Goal: Information Seeking & Learning: Learn about a topic

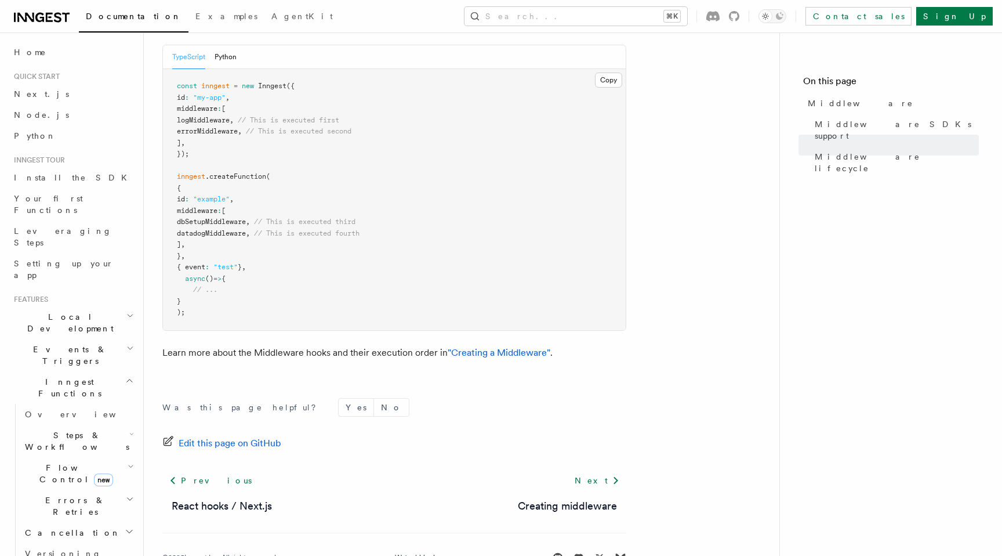
scroll to position [101, 0]
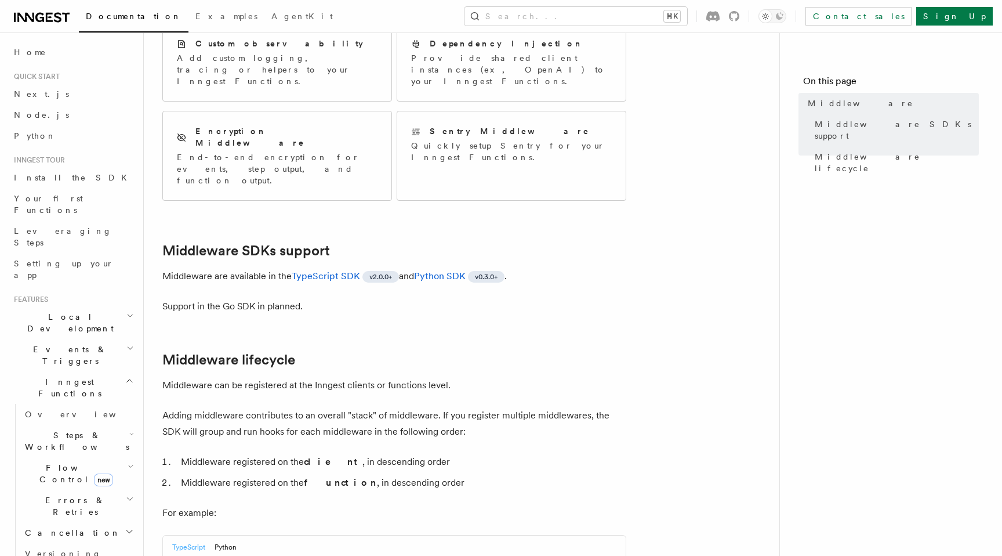
click at [516, 377] on p "Middleware can be registered at the Inngest clients or functions level." at bounding box center [394, 385] width 464 height 16
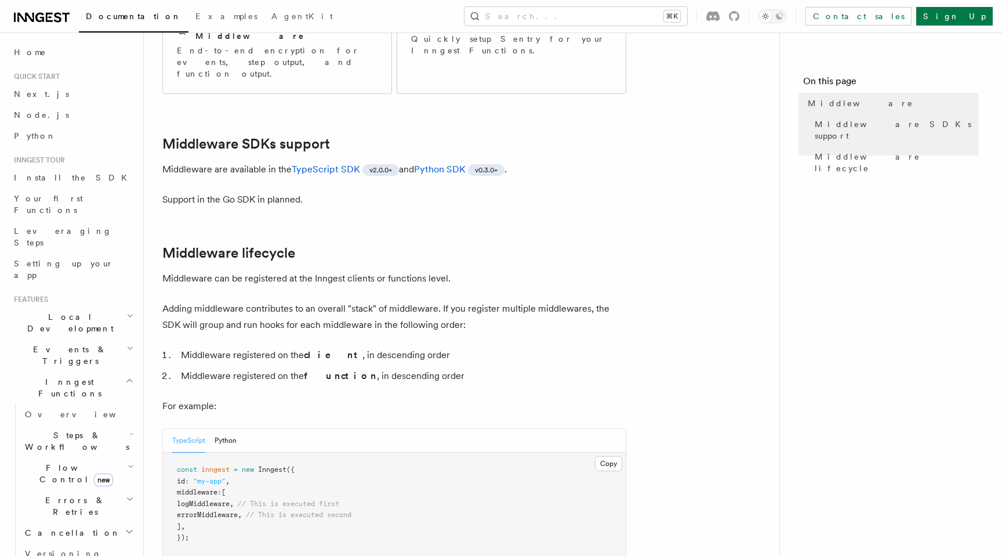
scroll to position [288, 0]
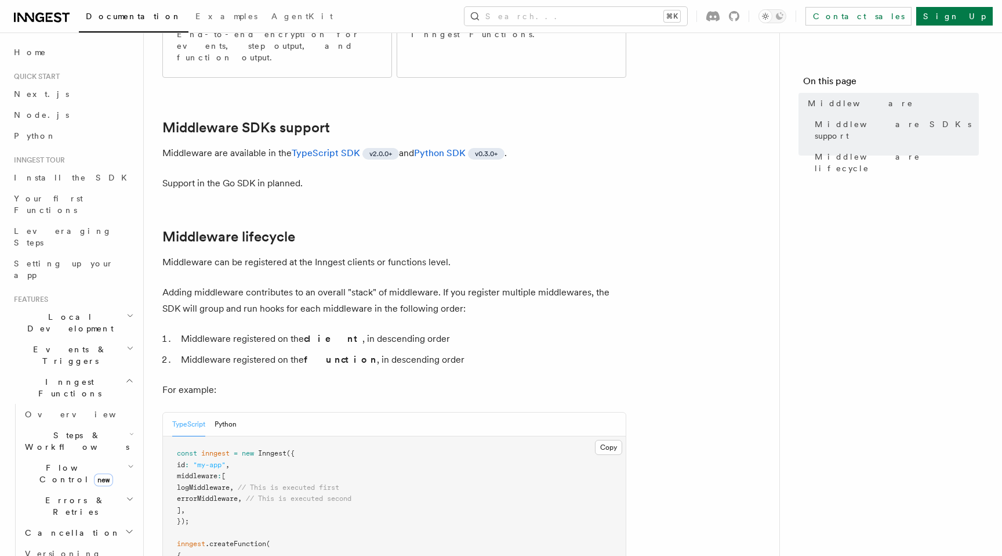
click at [515, 352] on li "Middleware registered on the function , in descending order" at bounding box center [402, 360] width 449 height 16
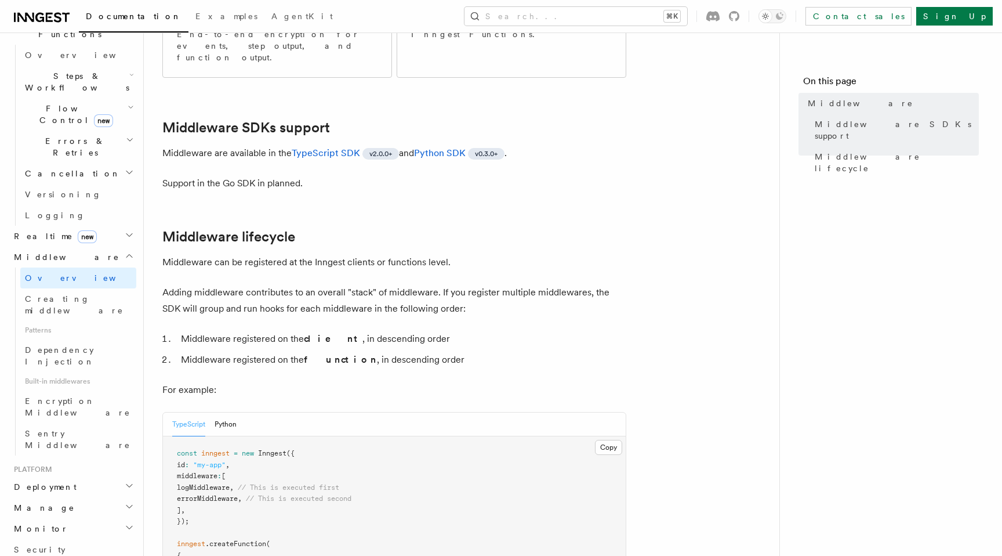
scroll to position [279, 0]
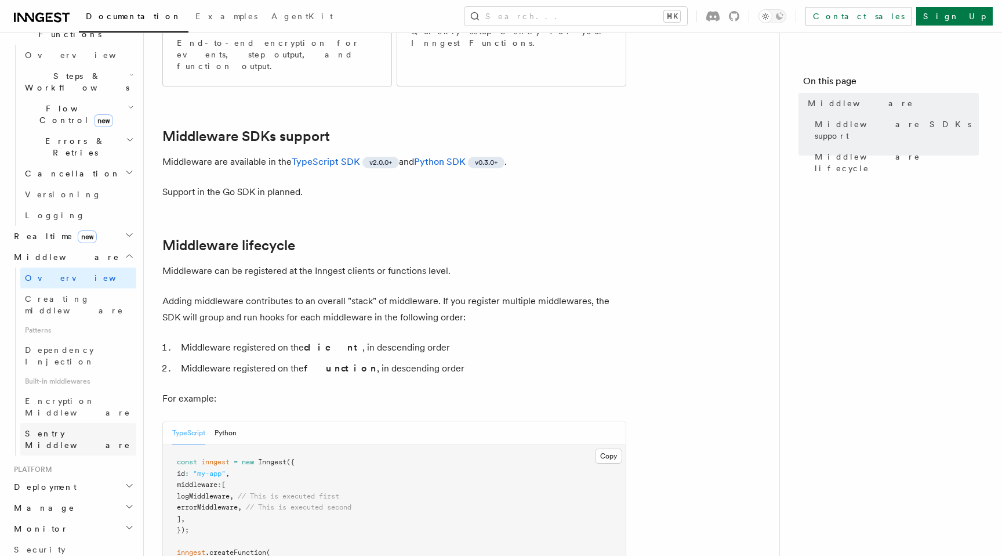
click at [41, 429] on span "Sentry Middleware" at bounding box center [78, 439] width 106 height 21
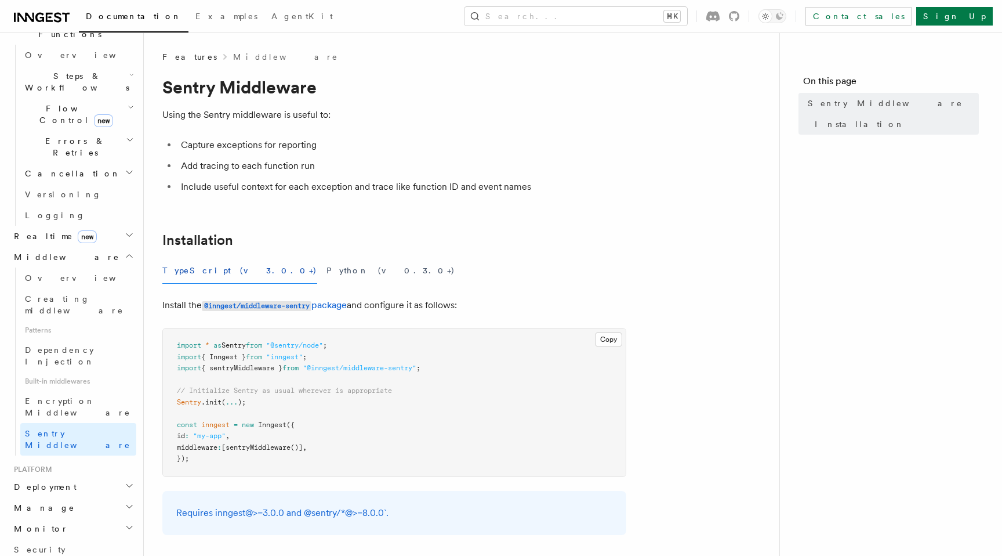
click at [440, 228] on article "Features Middleware Sentry Middleware Using the Sentry middleware is useful to:…" at bounding box center [461, 408] width 599 height 714
click at [435, 189] on li "Include useful context for each exception and trace like function ID and event …" at bounding box center [402, 187] width 449 height 16
click at [325, 191] on li "Include useful context for each exception and trace like function ID and event …" at bounding box center [402, 187] width 449 height 16
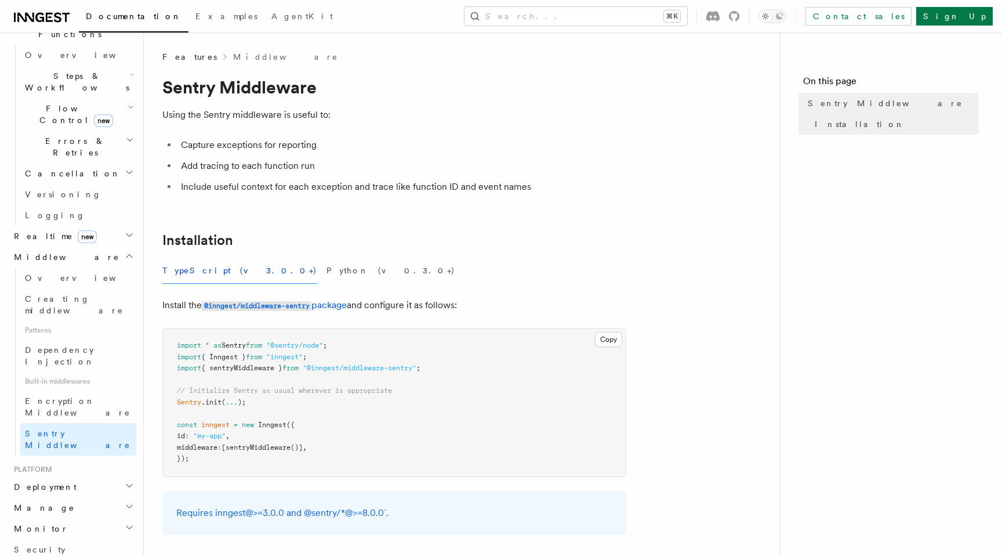
click at [324, 176] on ul "Capture exceptions for reporting Add tracing to each function run Include usefu…" at bounding box center [394, 166] width 464 height 58
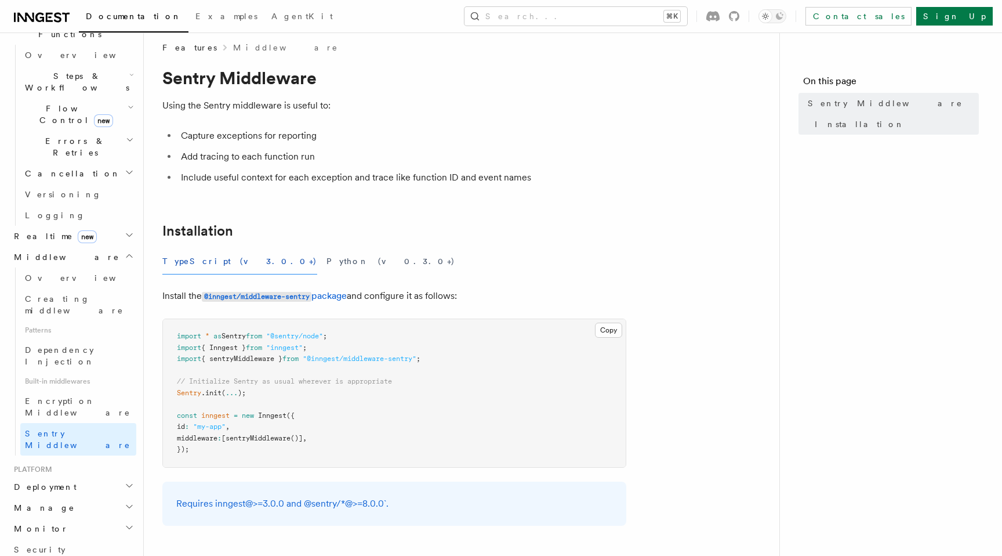
click at [324, 176] on li "Include useful context for each exception and trace like function ID and event …" at bounding box center [402, 177] width 449 height 16
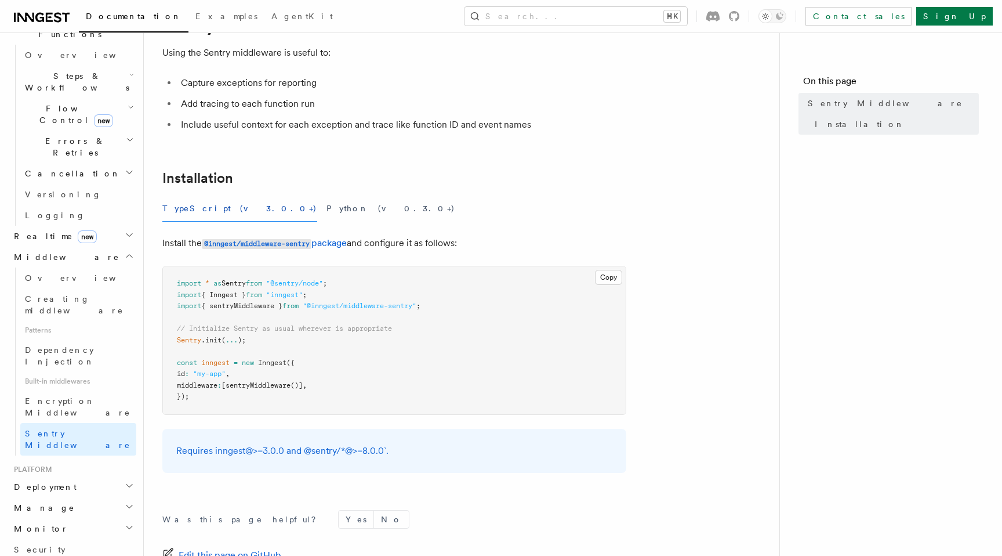
click at [324, 162] on article "Features Middleware Sentry Middleware Using the Sentry middleware is useful to:…" at bounding box center [461, 346] width 599 height 714
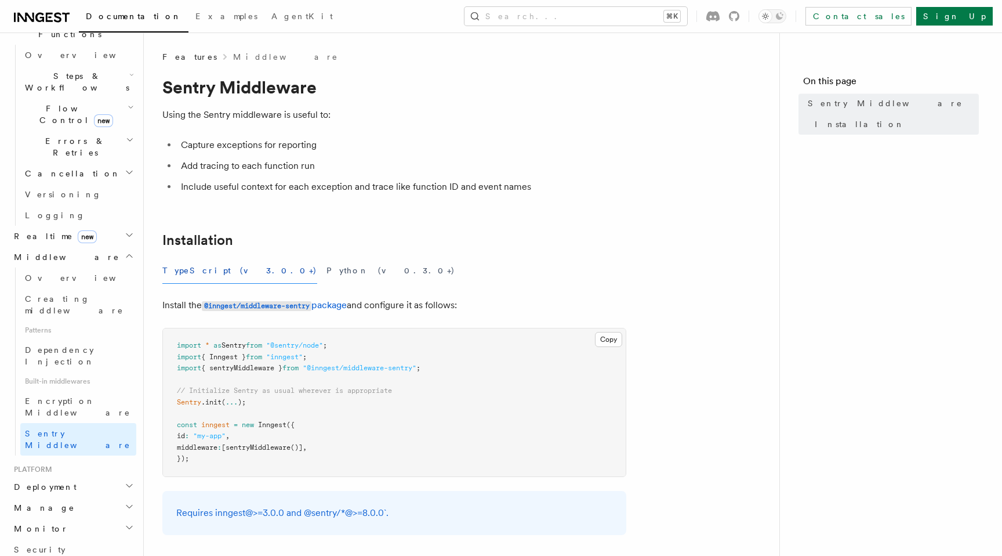
click at [324, 160] on li "Add tracing to each function run" at bounding box center [402, 166] width 449 height 16
click at [68, 396] on span "Encryption Middleware" at bounding box center [78, 406] width 106 height 21
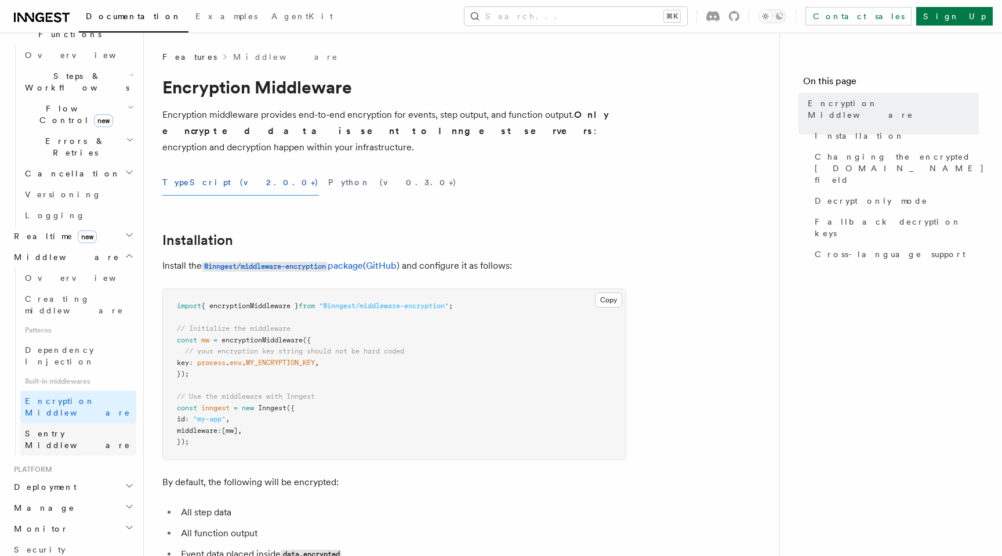
click at [61, 429] on span "Sentry Middleware" at bounding box center [78, 439] width 106 height 21
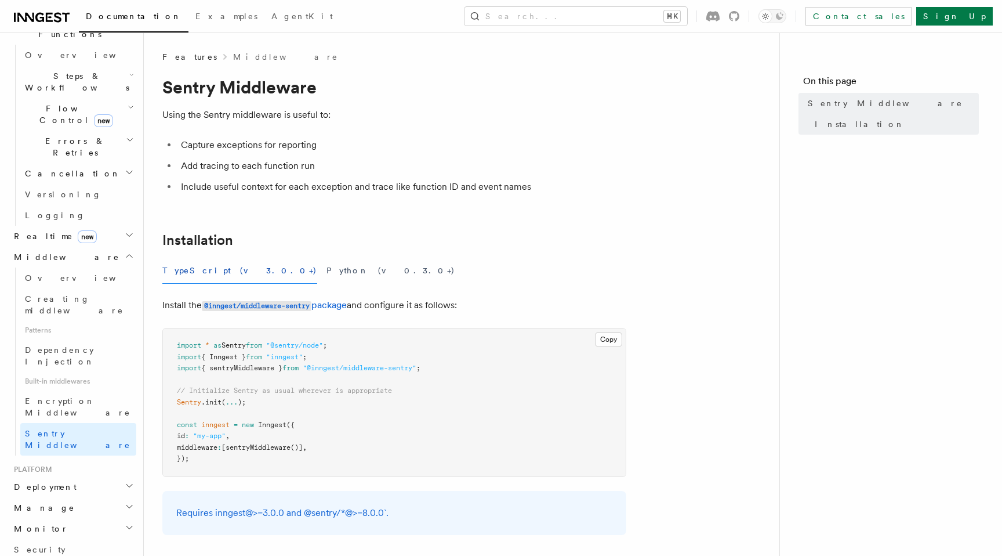
click at [444, 202] on article "Features Middleware Sentry Middleware Using the Sentry middleware is useful to:…" at bounding box center [461, 408] width 599 height 714
click at [622, 158] on ul "Capture exceptions for reporting Add tracing to each function run Include usefu…" at bounding box center [394, 166] width 464 height 58
click at [605, 162] on li "Add tracing to each function run" at bounding box center [402, 166] width 449 height 16
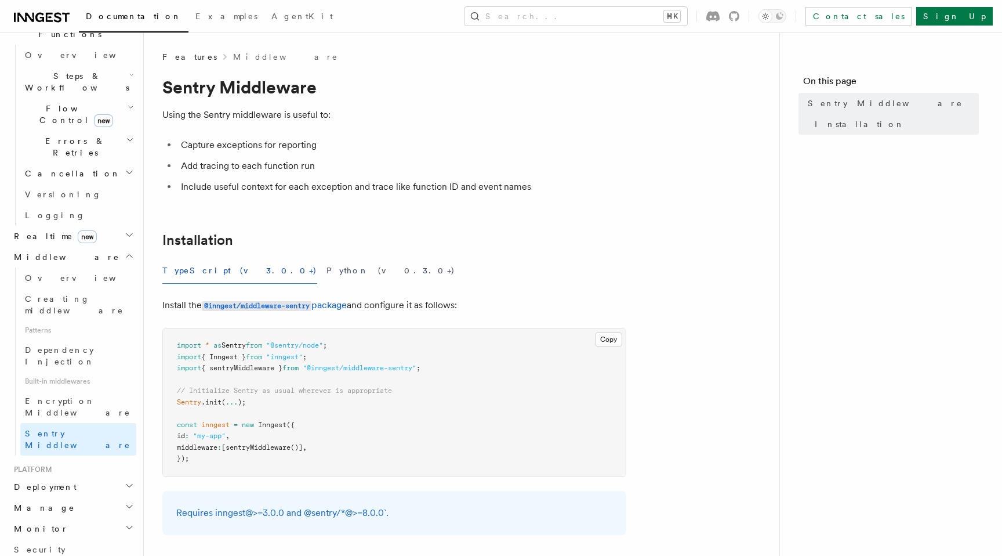
click at [562, 209] on article "Features Middleware Sentry Middleware Using the Sentry middleware is useful to:…" at bounding box center [461, 408] width 599 height 714
click at [327, 267] on button "Python (v0.3.0+)" at bounding box center [391, 271] width 129 height 26
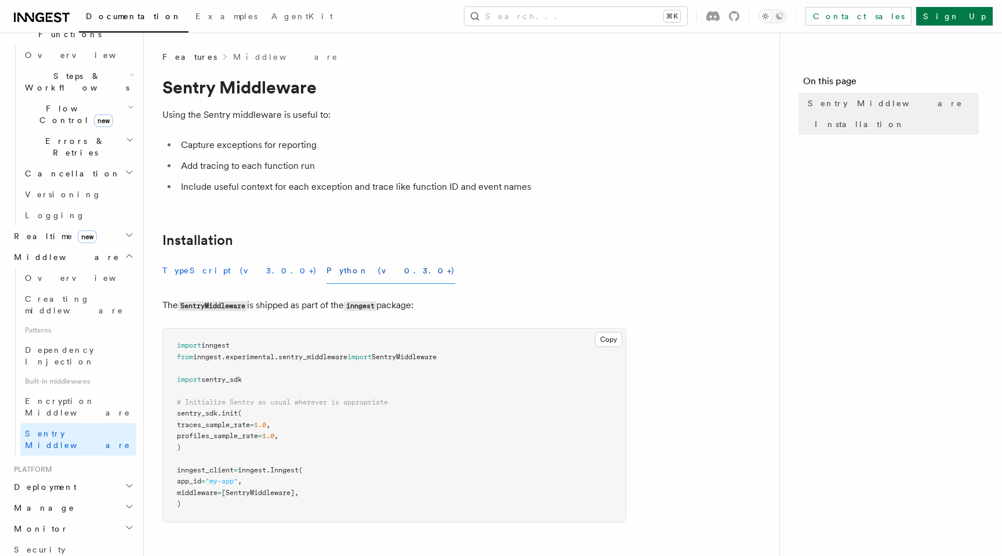
click at [189, 274] on button "TypeScript (v3.0.0+)" at bounding box center [239, 271] width 155 height 26
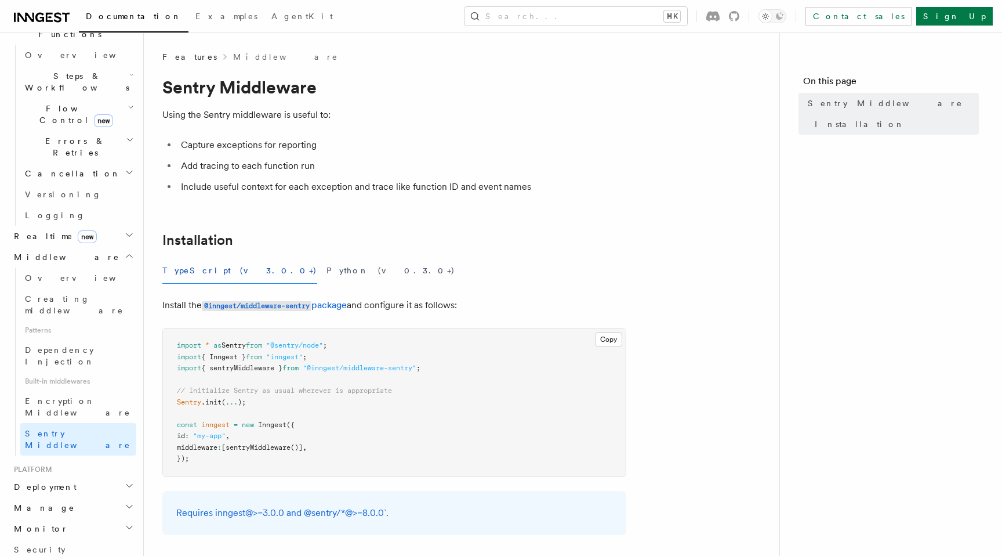
click at [321, 214] on article "Features Middleware Sentry Middleware Using the Sentry middleware is useful to:…" at bounding box center [461, 408] width 599 height 714
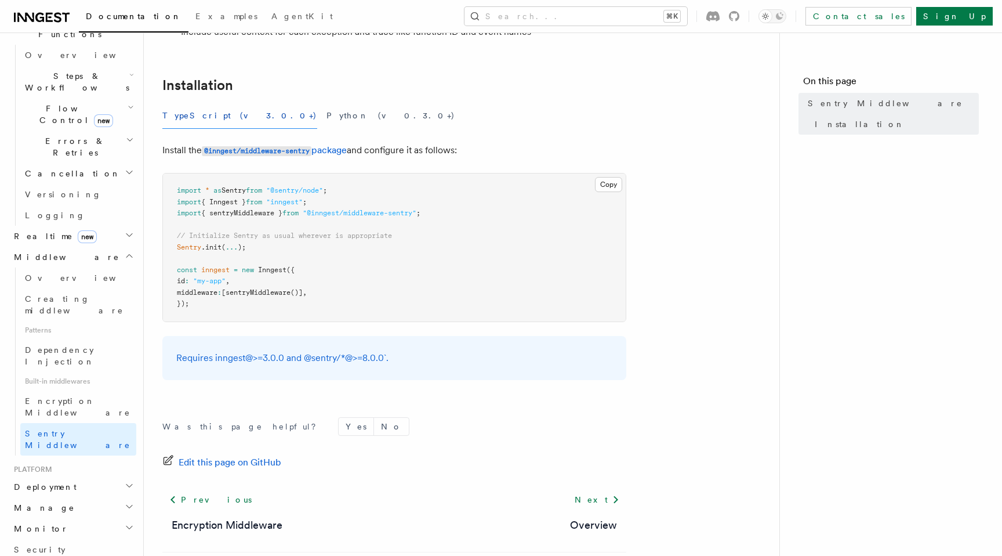
scroll to position [160, 0]
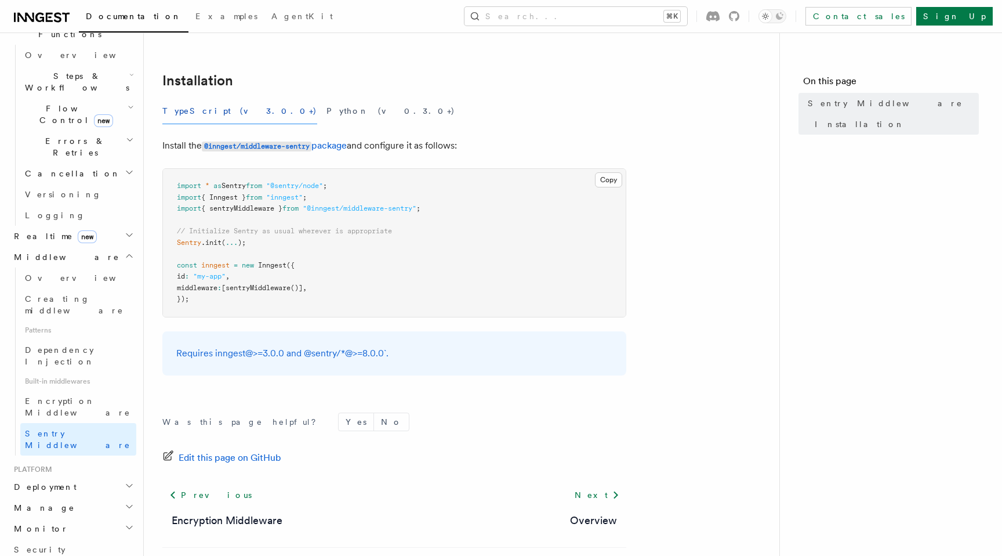
click at [544, 110] on div "TypeScript (v3.0.0+) Python (v0.3.0+)" at bounding box center [394, 111] width 464 height 26
click at [128, 247] on h2 "Middleware" at bounding box center [72, 257] width 127 height 21
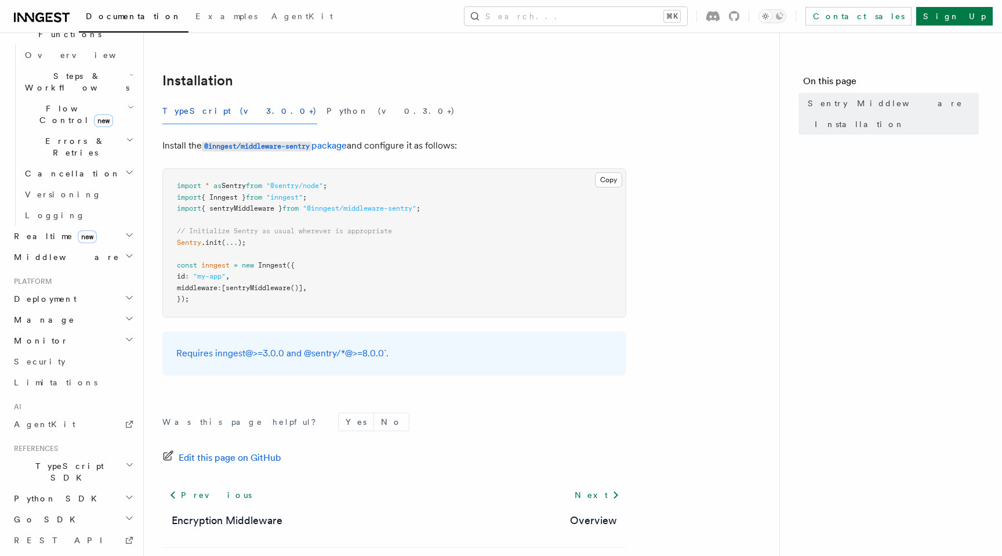
click at [119, 247] on h2 "Middleware" at bounding box center [72, 257] width 127 height 21
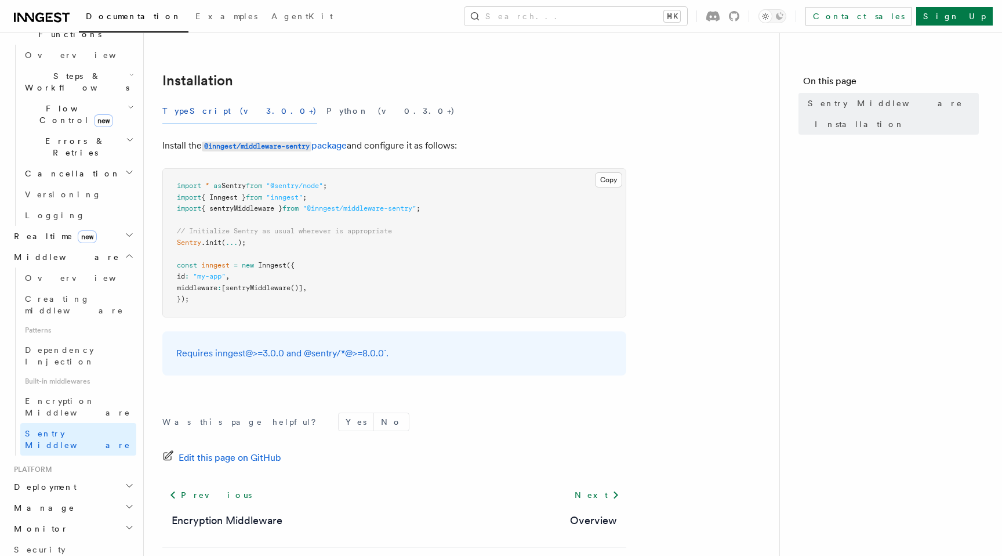
click at [119, 247] on h2 "Middleware" at bounding box center [72, 257] width 127 height 21
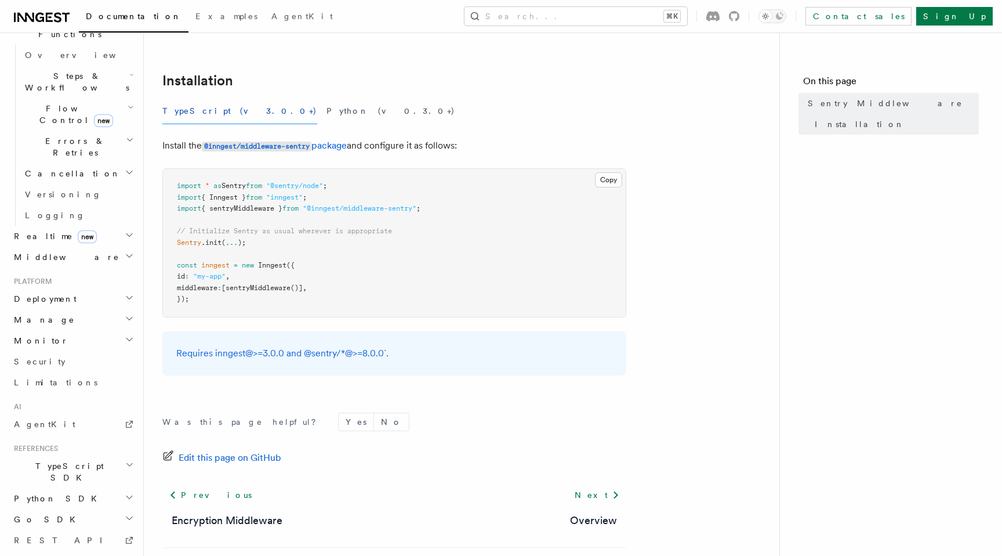
click at [119, 247] on h2 "Middleware" at bounding box center [72, 257] width 127 height 21
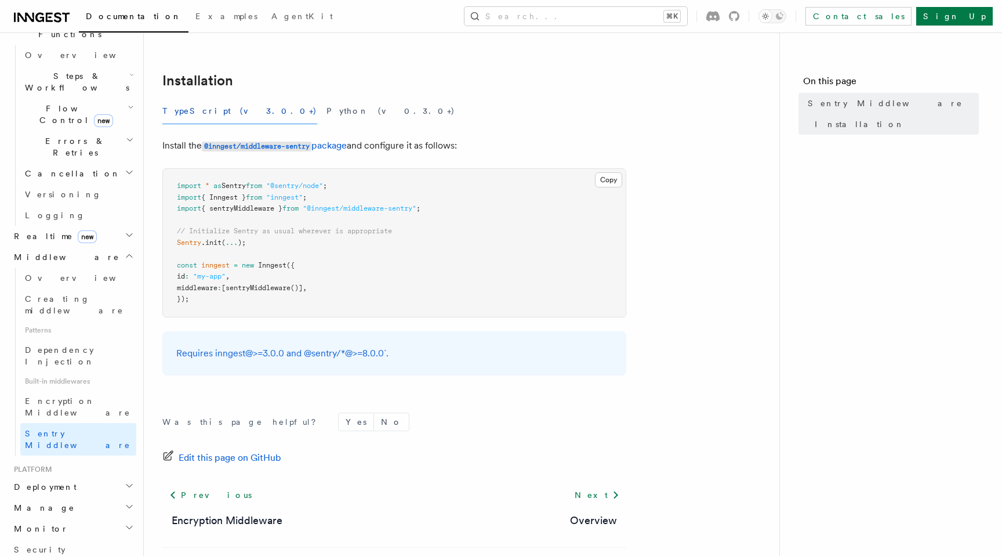
click at [119, 247] on h2 "Middleware" at bounding box center [72, 257] width 127 height 21
click at [119, 226] on h2 "Realtime new" at bounding box center [72, 236] width 127 height 21
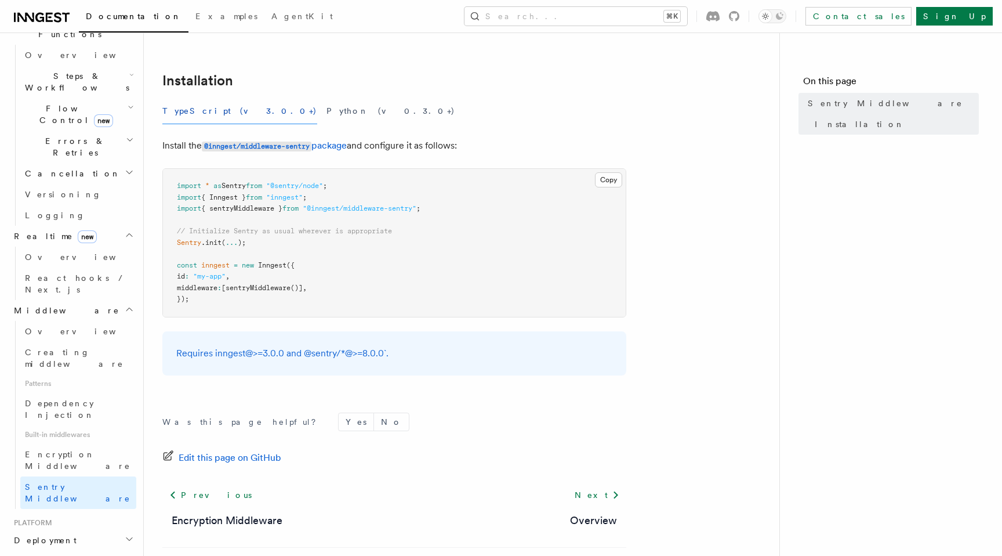
click at [119, 226] on h2 "Realtime new" at bounding box center [72, 236] width 127 height 21
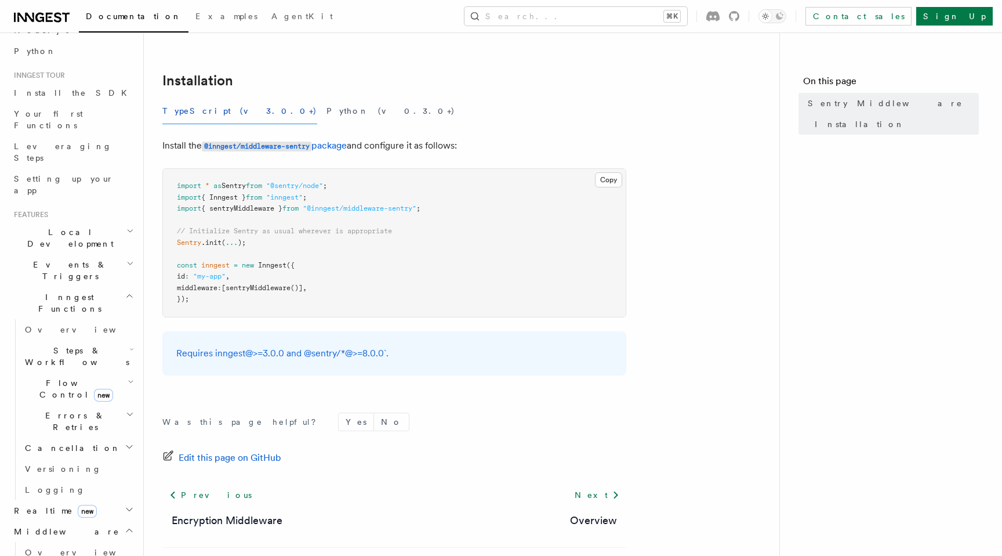
scroll to position [129, 0]
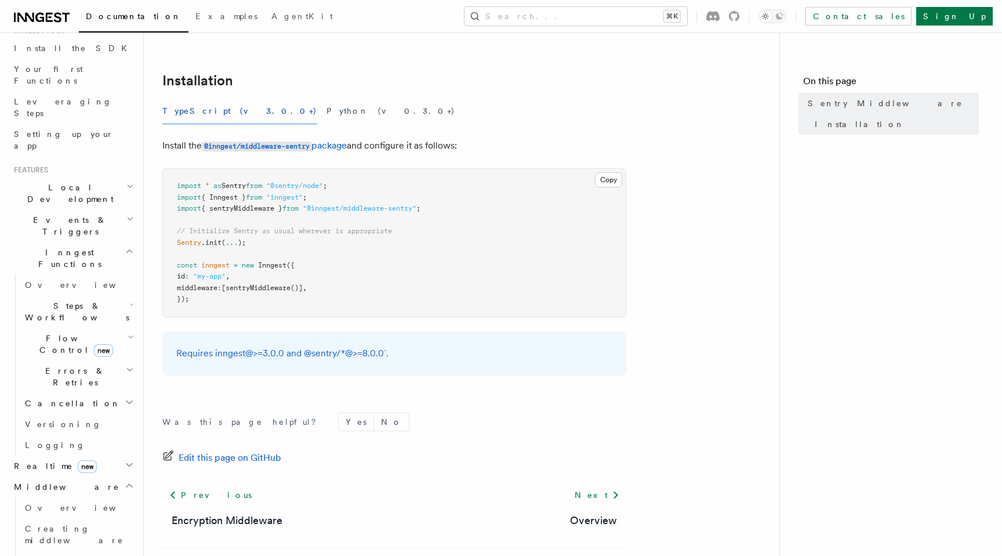
click at [124, 242] on h2 "Inngest Functions" at bounding box center [72, 258] width 127 height 32
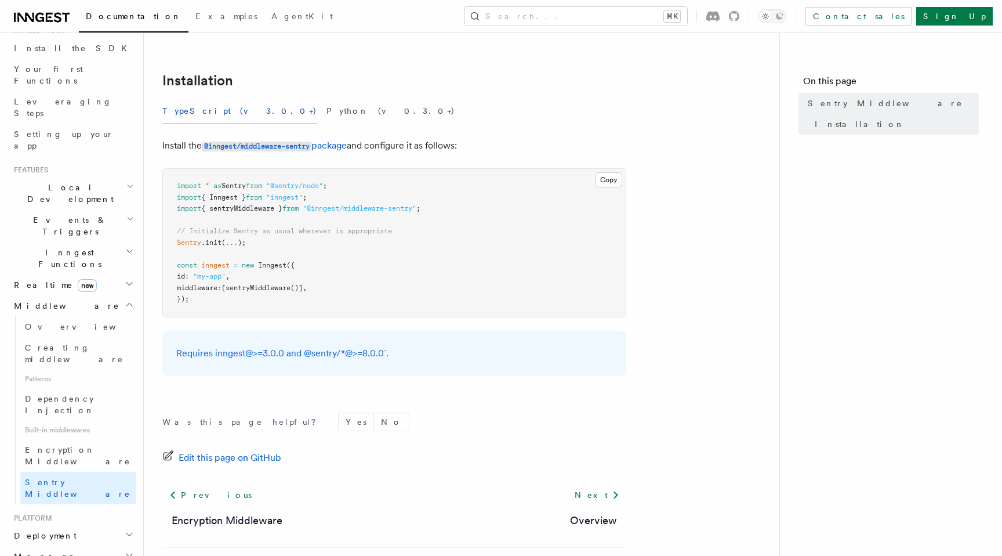
click at [124, 242] on h2 "Inngest Functions" at bounding box center [72, 258] width 127 height 32
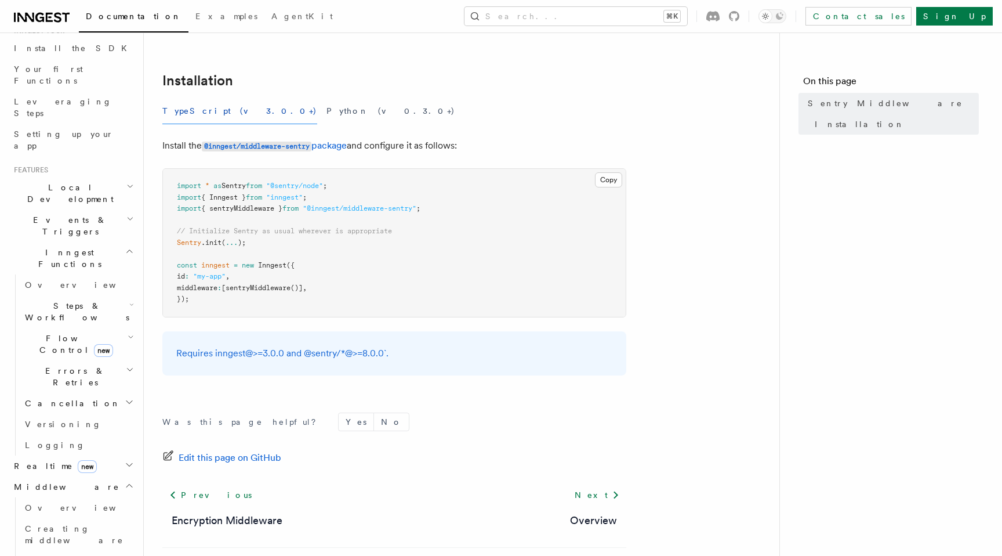
click at [109, 455] on h2 "Realtime new" at bounding box center [72, 465] width 127 height 21
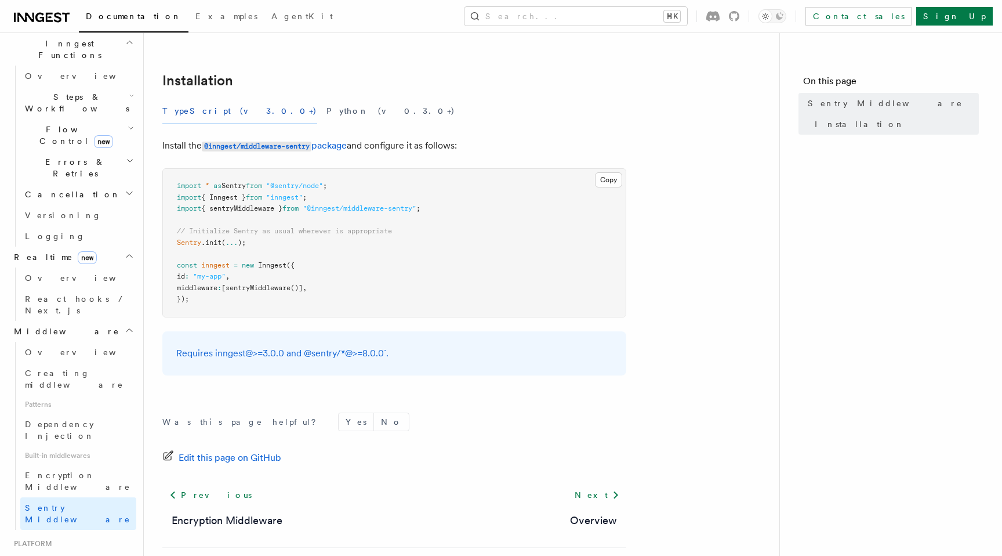
scroll to position [374, 0]
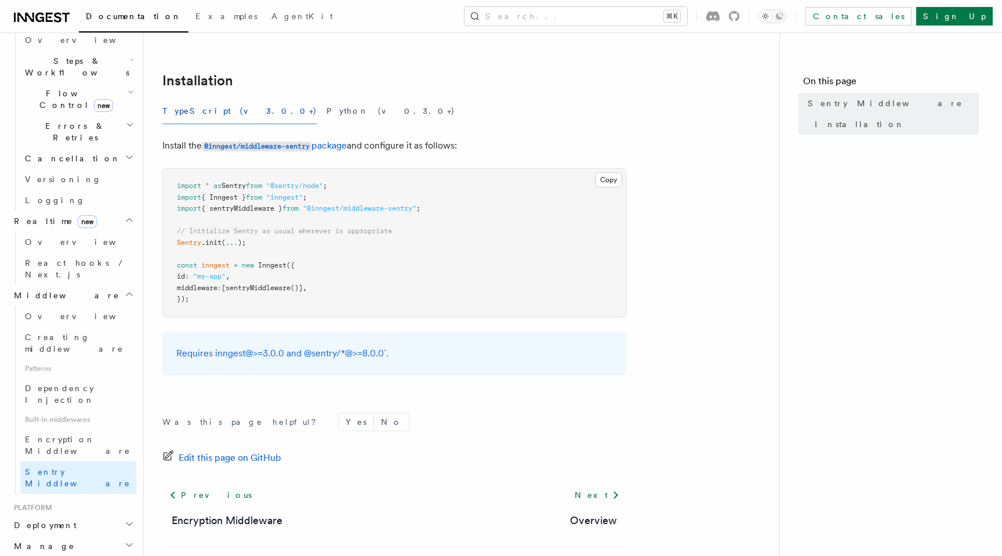
click at [113, 515] on h2 "Deployment" at bounding box center [72, 525] width 127 height 21
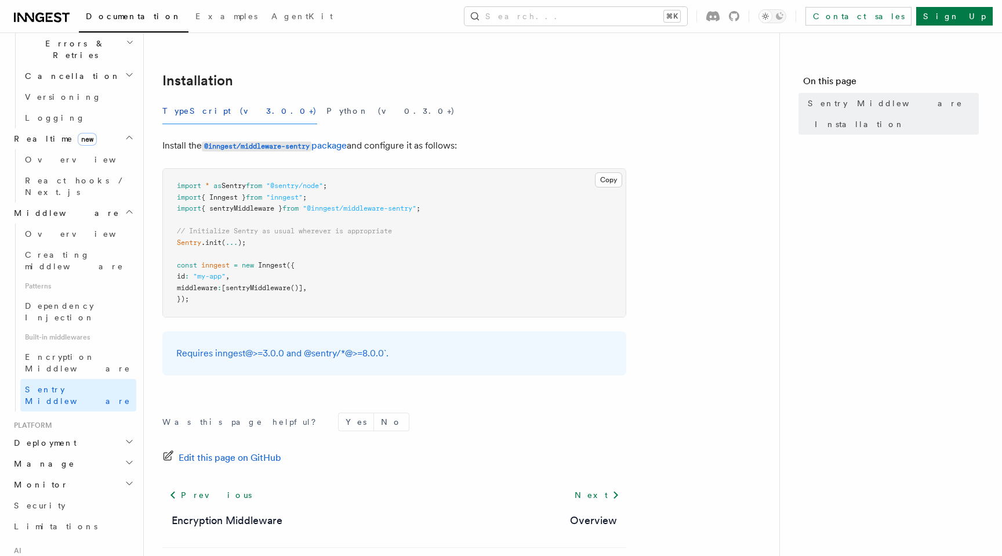
scroll to position [556, 0]
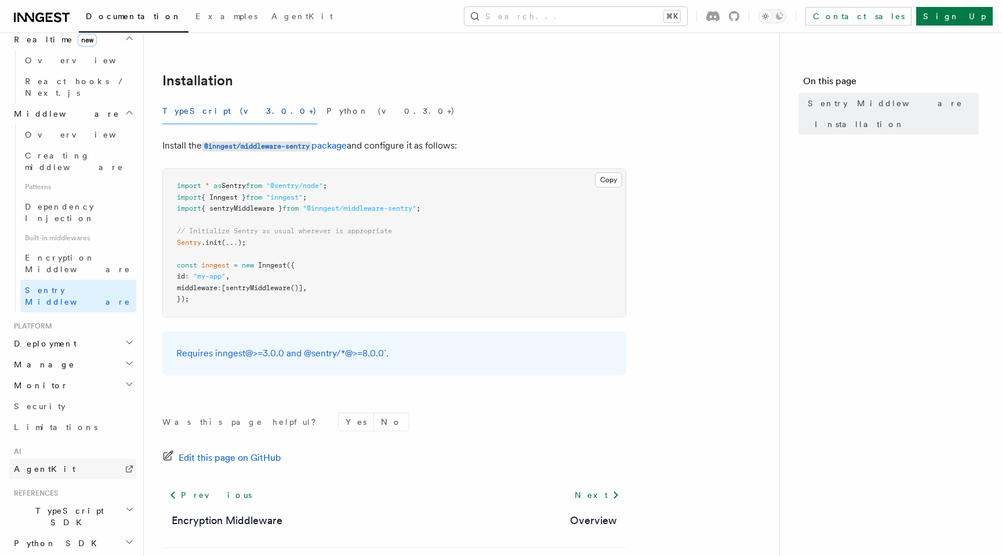
click at [90, 458] on link "AgentKit" at bounding box center [72, 468] width 127 height 21
click at [673, 304] on article "Features Middleware Sentry Middleware Using the Sentry middleware is useful to:…" at bounding box center [461, 249] width 599 height 714
